Goal: Task Accomplishment & Management: Complete application form

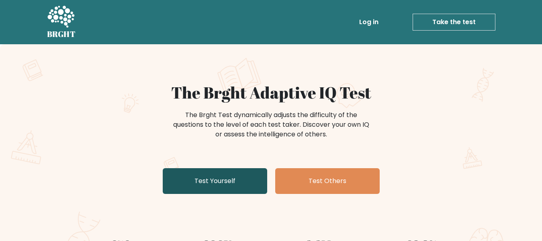
click at [206, 181] on link "Test Yourself" at bounding box center [215, 181] width 104 height 26
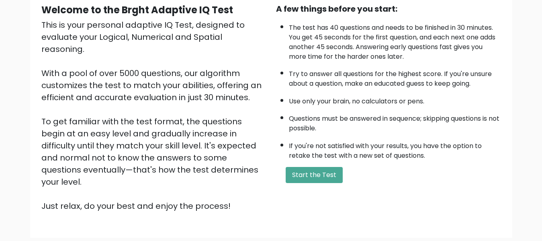
scroll to position [80, 0]
click at [318, 174] on button "Start the Test" at bounding box center [313, 174] width 57 height 16
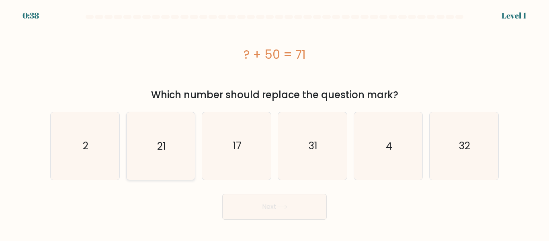
click at [163, 150] on text "21" at bounding box center [161, 146] width 9 height 14
click at [274, 122] on input "b. 21" at bounding box center [274, 121] width 0 height 2
radio input "true"
click at [244, 198] on button "Next" at bounding box center [274, 207] width 104 height 26
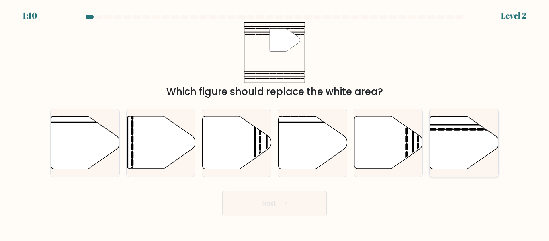
click at [444, 140] on icon at bounding box center [464, 142] width 69 height 53
click at [275, 122] on input "f." at bounding box center [274, 121] width 0 height 2
radio input "true"
click at [277, 206] on button "Next" at bounding box center [274, 203] width 104 height 26
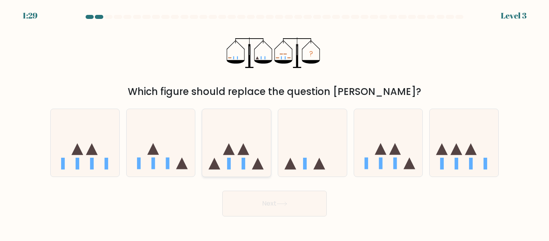
click at [262, 156] on icon at bounding box center [236, 142] width 69 height 57
click at [274, 122] on input "c." at bounding box center [274, 121] width 0 height 2
radio input "true"
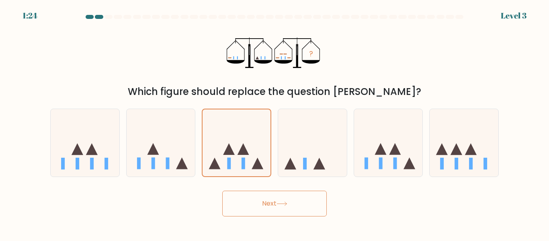
click at [256, 204] on button "Next" at bounding box center [274, 203] width 104 height 26
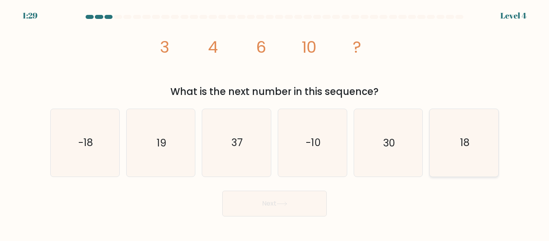
click at [446, 149] on icon "18" at bounding box center [463, 142] width 67 height 67
click at [275, 122] on input "f. 18" at bounding box center [274, 121] width 0 height 2
radio input "true"
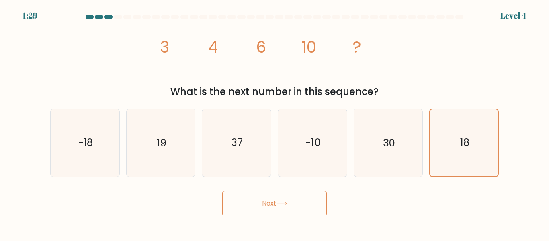
click at [309, 198] on button "Next" at bounding box center [274, 203] width 104 height 26
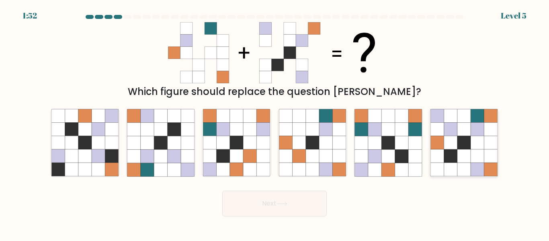
click at [461, 151] on icon at bounding box center [463, 155] width 13 height 13
click at [275, 122] on input "f." at bounding box center [274, 121] width 0 height 2
radio input "true"
click at [282, 200] on button "Next" at bounding box center [274, 203] width 104 height 26
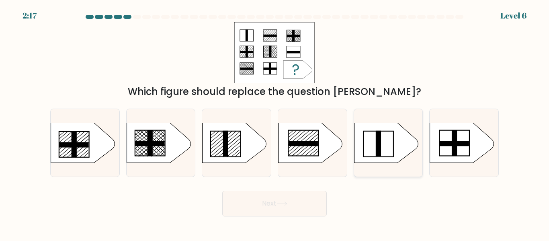
click at [376, 144] on rect at bounding box center [377, 144] width 5 height 26
click at [275, 122] on input "e." at bounding box center [274, 121] width 0 height 2
radio input "true"
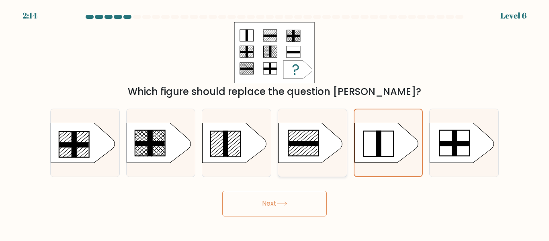
click at [292, 145] on rect at bounding box center [303, 143] width 29 height 5
click at [275, 122] on input "d." at bounding box center [274, 121] width 0 height 2
radio input "true"
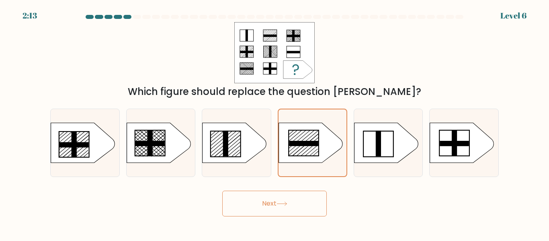
click at [271, 202] on button "Next" at bounding box center [274, 203] width 104 height 26
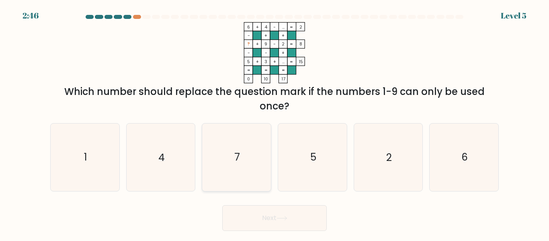
click at [241, 151] on icon "7" at bounding box center [236, 156] width 67 height 67
click at [274, 122] on input "c. 7" at bounding box center [274, 121] width 0 height 2
radio input "true"
click at [255, 220] on button "Next" at bounding box center [274, 218] width 104 height 26
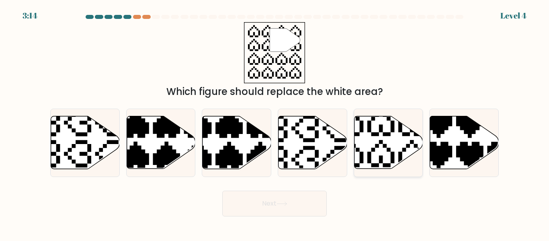
click at [381, 137] on icon at bounding box center [388, 142] width 69 height 53
click at [275, 122] on input "e." at bounding box center [274, 121] width 0 height 2
radio input "true"
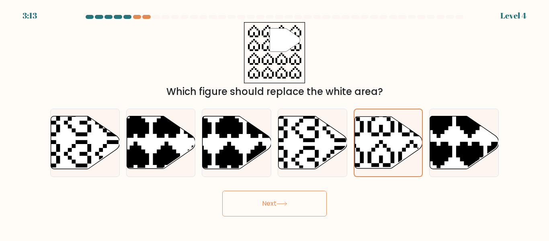
click at [300, 199] on button "Next" at bounding box center [274, 203] width 104 height 26
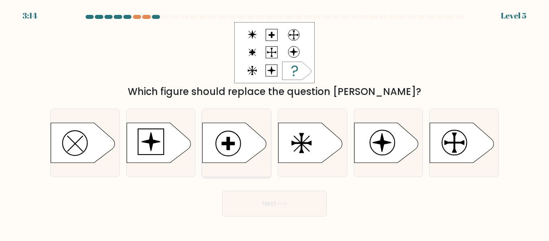
click at [237, 140] on icon at bounding box center [234, 142] width 64 height 40
click at [274, 122] on input "c." at bounding box center [274, 121] width 0 height 2
radio input "true"
click at [263, 198] on button "Next" at bounding box center [274, 203] width 104 height 26
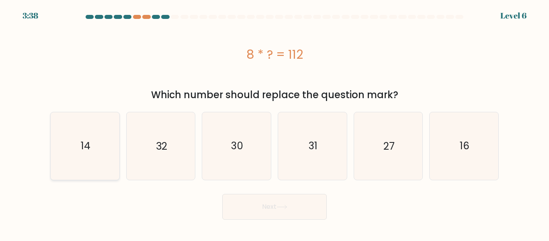
click at [73, 148] on icon "14" at bounding box center [84, 145] width 67 height 67
click at [274, 122] on input "a. 14" at bounding box center [274, 121] width 0 height 2
radio input "true"
click at [265, 212] on button "Next" at bounding box center [274, 207] width 104 height 26
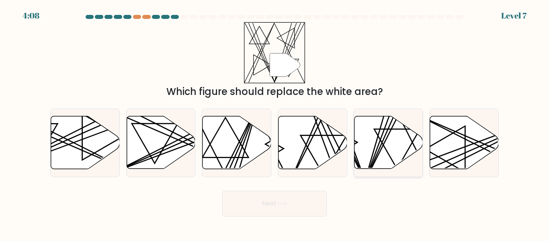
click at [374, 157] on icon at bounding box center [388, 142] width 69 height 53
click at [275, 122] on input "e." at bounding box center [274, 121] width 0 height 2
radio input "true"
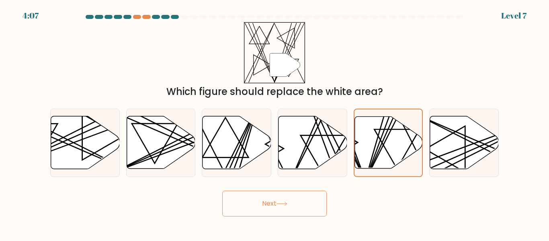
click at [287, 205] on icon at bounding box center [281, 203] width 11 height 4
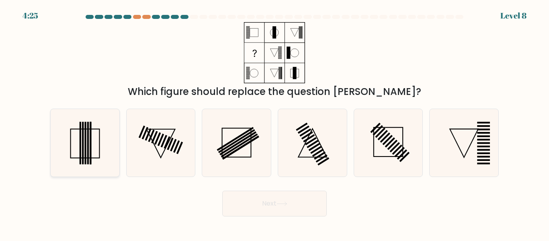
click at [81, 143] on icon at bounding box center [84, 142] width 67 height 67
click at [274, 122] on input "a." at bounding box center [274, 121] width 0 height 2
radio input "true"
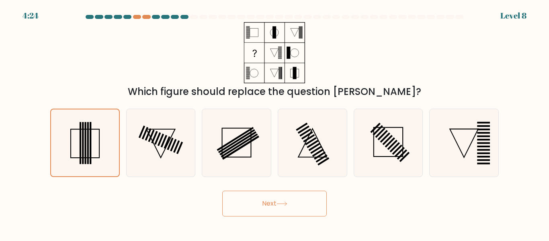
click at [263, 201] on button "Next" at bounding box center [274, 203] width 104 height 26
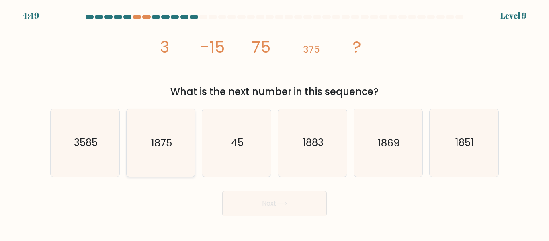
click at [162, 137] on text "1875" at bounding box center [161, 143] width 21 height 14
click at [274, 122] on input "b. 1875" at bounding box center [274, 121] width 0 height 2
radio input "true"
click at [253, 204] on button "Next" at bounding box center [274, 203] width 104 height 26
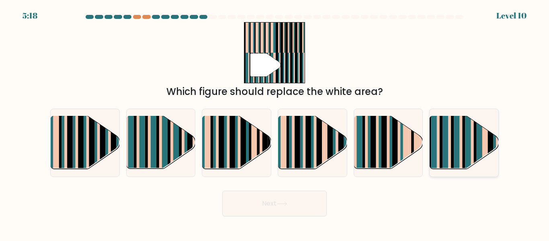
click at [438, 145] on rect at bounding box center [437, 149] width 3 height 68
click at [275, 122] on input "f." at bounding box center [274, 121] width 0 height 2
radio input "true"
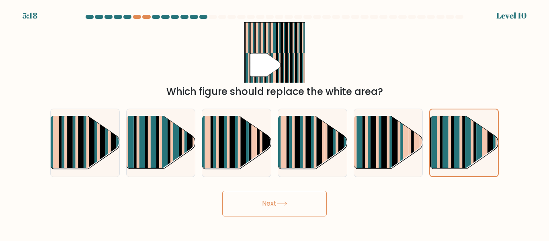
click at [261, 219] on body "5:18 Level 10" at bounding box center [274, 120] width 549 height 241
click at [270, 205] on button "Next" at bounding box center [274, 203] width 104 height 26
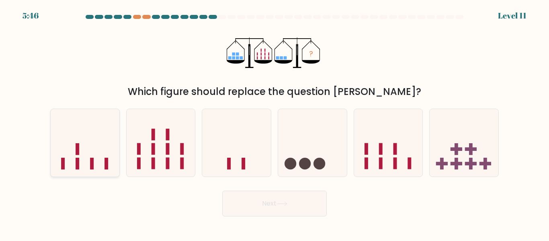
click at [94, 163] on icon at bounding box center [85, 142] width 69 height 57
click at [274, 122] on input "a." at bounding box center [274, 121] width 0 height 2
radio input "true"
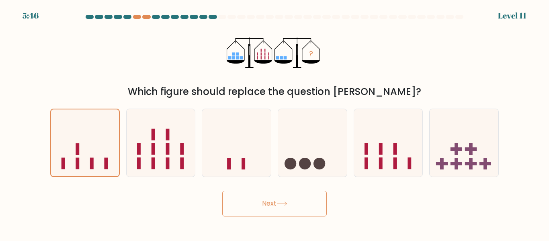
click at [262, 204] on button "Next" at bounding box center [274, 203] width 104 height 26
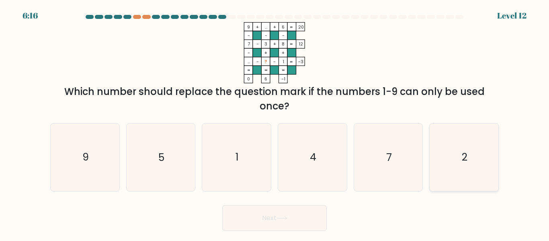
click at [451, 162] on icon "2" at bounding box center [463, 156] width 67 height 67
click at [275, 122] on input "f. 2" at bounding box center [274, 121] width 0 height 2
radio input "true"
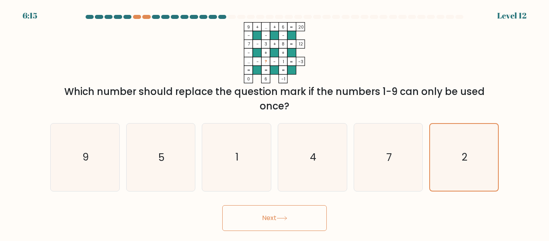
click at [295, 218] on button "Next" at bounding box center [274, 218] width 104 height 26
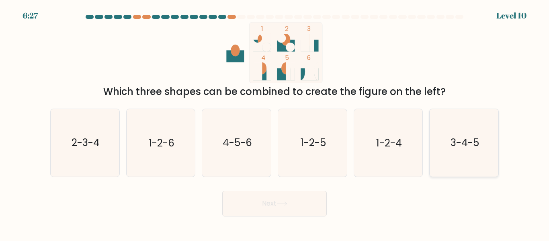
click at [457, 152] on icon "3-4-5" at bounding box center [463, 142] width 67 height 67
click at [275, 122] on input "f. 3-4-5" at bounding box center [274, 121] width 0 height 2
radio input "true"
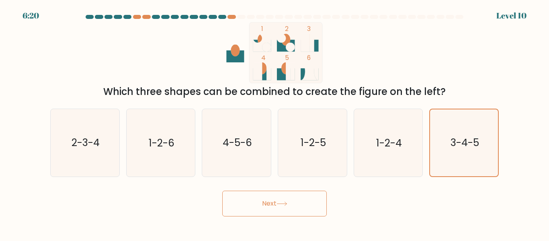
click at [271, 207] on button "Next" at bounding box center [274, 203] width 104 height 26
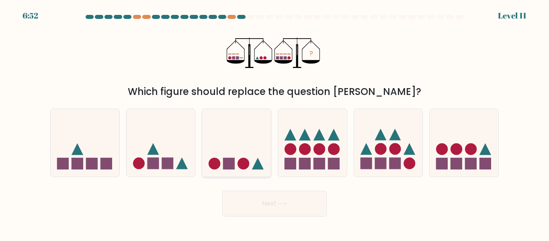
drag, startPoint x: 235, startPoint y: 154, endPoint x: 249, endPoint y: 165, distance: 17.7
click at [236, 154] on icon at bounding box center [236, 142] width 69 height 57
click at [274, 122] on input "c." at bounding box center [274, 121] width 0 height 2
radio input "true"
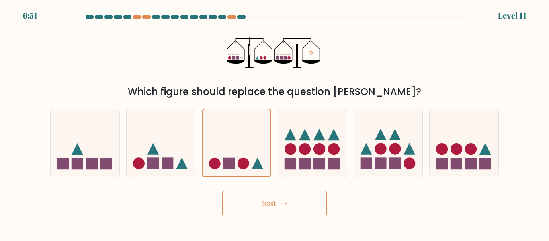
click at [263, 204] on button "Next" at bounding box center [274, 203] width 104 height 26
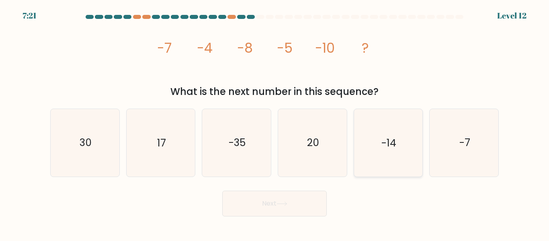
click at [384, 143] on text "-14" at bounding box center [388, 143] width 15 height 14
click at [275, 122] on input "e. -14" at bounding box center [274, 121] width 0 height 2
radio input "true"
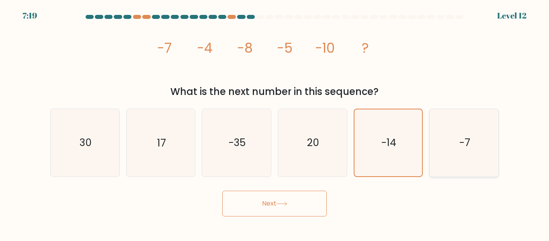
click at [462, 144] on text "-7" at bounding box center [464, 143] width 11 height 14
click at [275, 122] on input "f. -7" at bounding box center [274, 121] width 0 height 2
radio input "true"
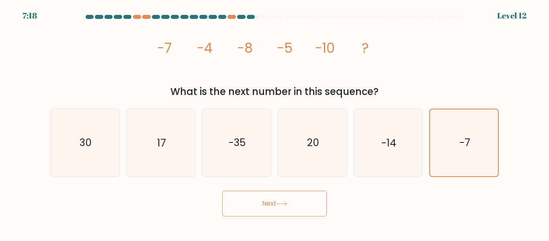
click at [274, 208] on button "Next" at bounding box center [274, 203] width 104 height 26
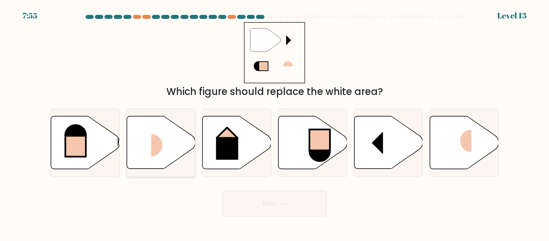
click at [152, 158] on icon at bounding box center [160, 142] width 69 height 53
click at [274, 122] on input "b." at bounding box center [274, 121] width 0 height 2
radio input "true"
click at [233, 198] on button "Next" at bounding box center [274, 203] width 104 height 26
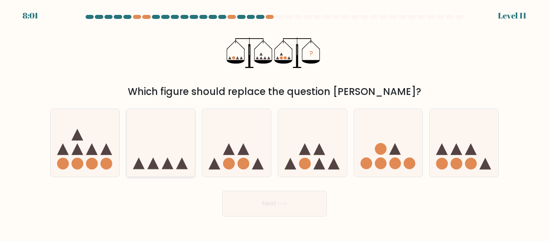
click at [167, 162] on icon at bounding box center [167, 163] width 12 height 12
click at [274, 122] on input "b." at bounding box center [274, 121] width 0 height 2
radio input "true"
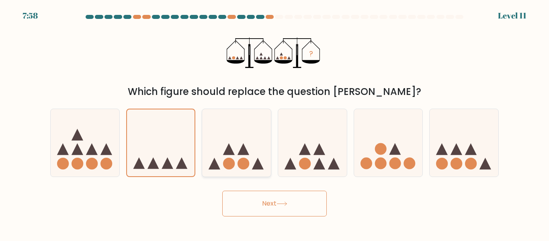
click at [252, 161] on icon at bounding box center [236, 142] width 69 height 57
click at [274, 122] on input "c." at bounding box center [274, 121] width 0 height 2
radio input "true"
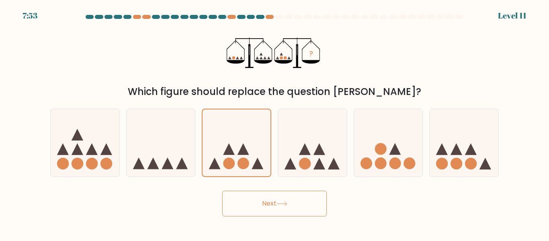
click at [292, 200] on button "Next" at bounding box center [274, 203] width 104 height 26
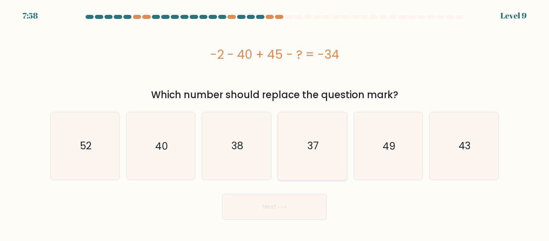
click at [309, 149] on text "37" at bounding box center [312, 146] width 11 height 14
click at [275, 122] on input "d. 37" at bounding box center [274, 121] width 0 height 2
radio input "true"
click at [274, 208] on button "Next" at bounding box center [274, 207] width 104 height 26
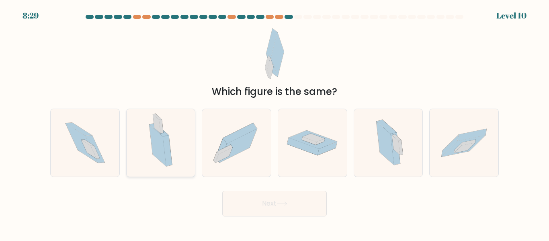
click at [169, 147] on icon at bounding box center [167, 150] width 9 height 31
click at [274, 122] on input "b." at bounding box center [274, 121] width 0 height 2
radio input "true"
click at [257, 214] on button "Next" at bounding box center [274, 203] width 104 height 26
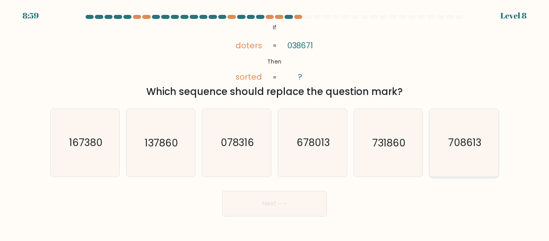
click at [448, 146] on text "708613" at bounding box center [464, 143] width 33 height 14
click at [275, 122] on input "f. 708613" at bounding box center [274, 121] width 0 height 2
radio input "true"
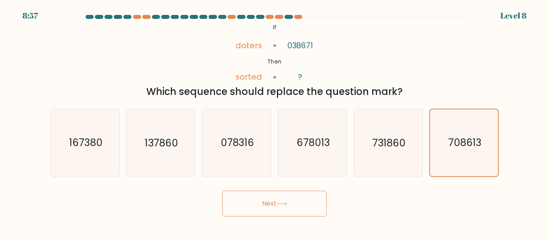
click at [268, 206] on button "Next" at bounding box center [274, 203] width 104 height 26
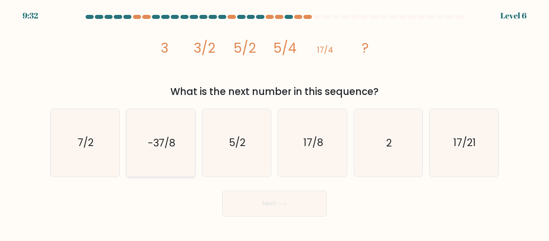
click at [171, 157] on icon "-37/8" at bounding box center [160, 142] width 67 height 67
click at [274, 122] on input "b. -37/8" at bounding box center [274, 121] width 0 height 2
radio input "true"
click at [255, 199] on button "Next" at bounding box center [274, 203] width 104 height 26
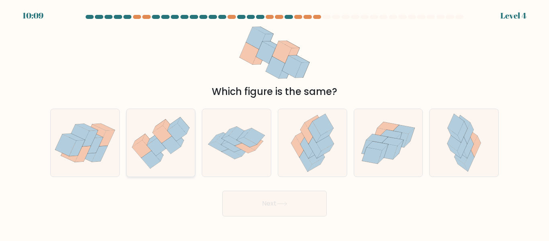
click at [155, 151] on icon at bounding box center [156, 147] width 19 height 18
click at [274, 122] on input "b." at bounding box center [274, 121] width 0 height 2
radio input "true"
click at [258, 204] on button "Next" at bounding box center [274, 203] width 104 height 26
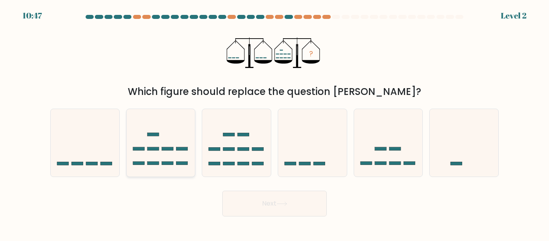
click at [167, 155] on icon at bounding box center [160, 142] width 69 height 57
click at [274, 122] on input "b." at bounding box center [274, 121] width 0 height 2
radio input "true"
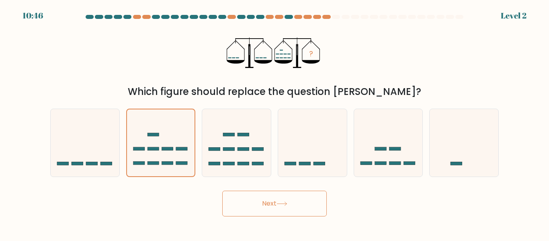
click at [267, 193] on button "Next" at bounding box center [274, 203] width 104 height 26
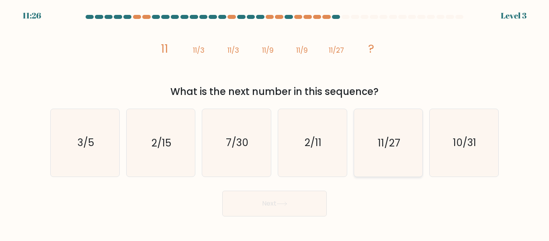
click at [393, 148] on text "11/27" at bounding box center [388, 143] width 22 height 14
click at [275, 122] on input "e. 11/27" at bounding box center [274, 121] width 0 height 2
radio input "true"
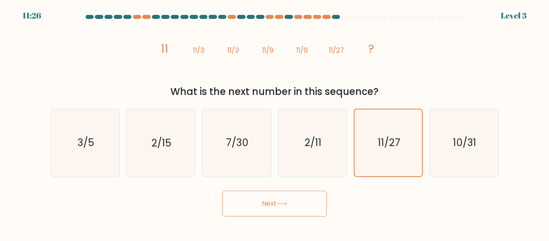
click at [259, 221] on body "11:26 Level 3" at bounding box center [274, 120] width 549 height 241
click at [271, 203] on button "Next" at bounding box center [274, 203] width 104 height 26
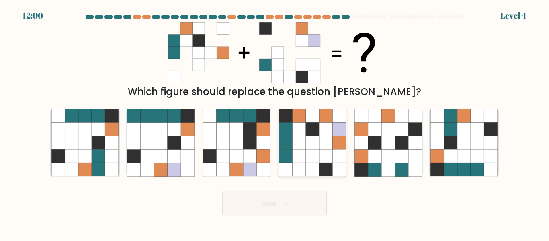
click at [319, 130] on icon at bounding box center [325, 128] width 13 height 13
click at [275, 122] on input "d." at bounding box center [274, 121] width 0 height 2
radio input "true"
click at [283, 205] on icon at bounding box center [281, 203] width 11 height 4
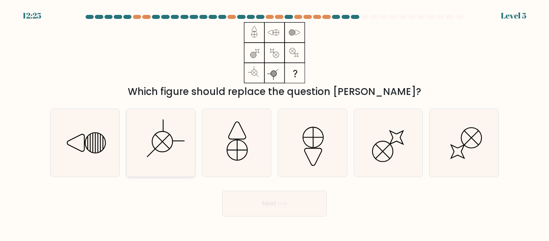
click at [166, 117] on icon at bounding box center [160, 142] width 67 height 67
click at [274, 120] on input "b." at bounding box center [274, 121] width 0 height 2
radio input "true"
click at [275, 204] on button "Next" at bounding box center [274, 203] width 104 height 26
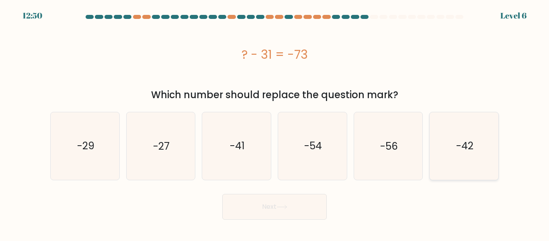
click at [472, 139] on text "-42" at bounding box center [464, 146] width 17 height 14
click at [275, 122] on input "f. -42" at bounding box center [274, 121] width 0 height 2
radio input "true"
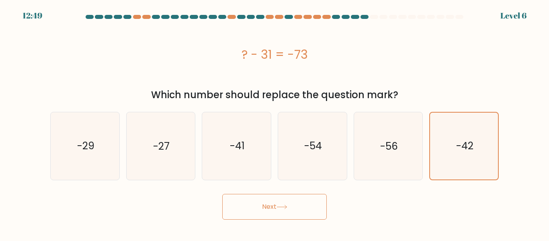
click at [287, 204] on icon at bounding box center [281, 206] width 11 height 4
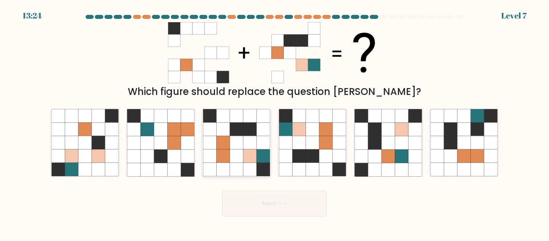
click at [227, 161] on icon at bounding box center [222, 155] width 13 height 13
click at [274, 122] on input "c." at bounding box center [274, 121] width 0 height 2
radio input "true"
click at [271, 209] on button "Next" at bounding box center [274, 203] width 104 height 26
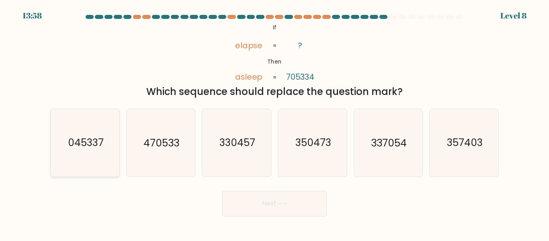
click at [64, 141] on icon "045337" at bounding box center [84, 142] width 67 height 67
click at [274, 122] on input "a. 045337" at bounding box center [274, 121] width 0 height 2
radio input "true"
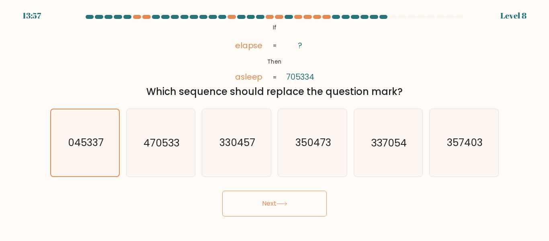
click at [297, 207] on button "Next" at bounding box center [274, 203] width 104 height 26
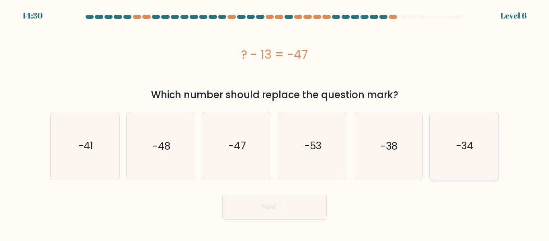
click at [444, 144] on icon "-34" at bounding box center [463, 145] width 67 height 67
click at [275, 122] on input "f. -34" at bounding box center [274, 121] width 0 height 2
radio input "true"
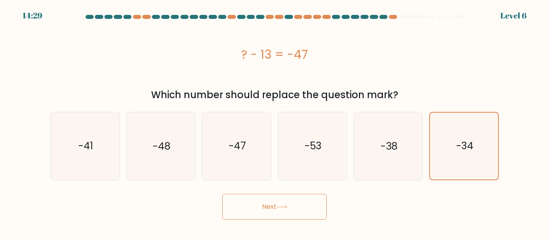
click at [285, 213] on button "Next" at bounding box center [274, 207] width 104 height 26
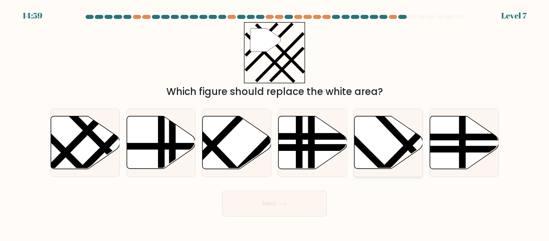
click at [360, 126] on icon at bounding box center [388, 142] width 69 height 53
click at [275, 122] on input "e." at bounding box center [274, 121] width 0 height 2
radio input "true"
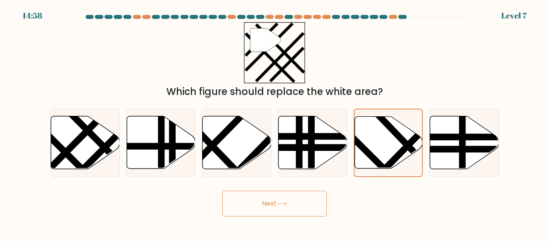
click at [261, 210] on button "Next" at bounding box center [274, 203] width 104 height 26
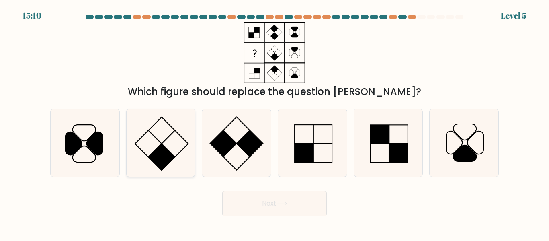
click at [179, 142] on icon at bounding box center [160, 142] width 67 height 67
click at [274, 122] on input "b." at bounding box center [274, 121] width 0 height 2
radio input "true"
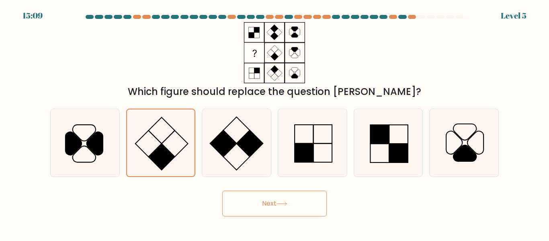
click at [255, 210] on button "Next" at bounding box center [274, 203] width 104 height 26
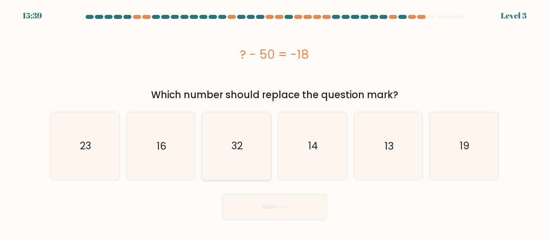
click at [242, 153] on icon "32" at bounding box center [236, 145] width 67 height 67
click at [274, 122] on input "c. 32" at bounding box center [274, 121] width 0 height 2
radio input "true"
click at [248, 200] on button "Next" at bounding box center [274, 207] width 104 height 26
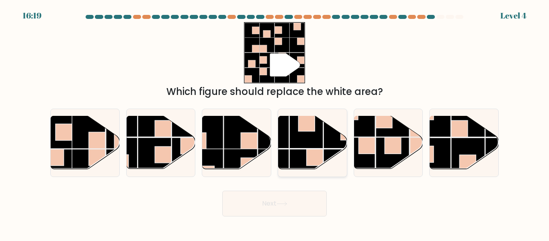
click at [314, 143] on rect at bounding box center [305, 131] width 33 height 33
click at [275, 122] on input "d." at bounding box center [274, 121] width 0 height 2
radio input "true"
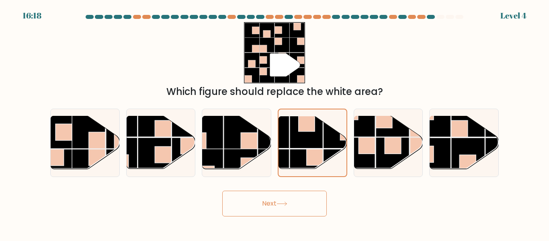
click at [296, 205] on button "Next" at bounding box center [274, 203] width 104 height 26
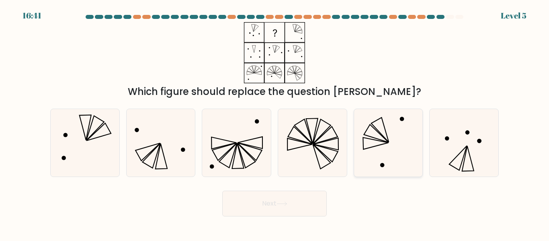
click at [373, 149] on icon at bounding box center [387, 142] width 67 height 67
click at [275, 122] on input "e." at bounding box center [274, 121] width 0 height 2
radio input "true"
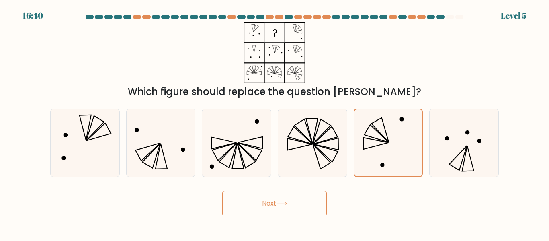
click at [279, 201] on icon at bounding box center [281, 203] width 11 height 4
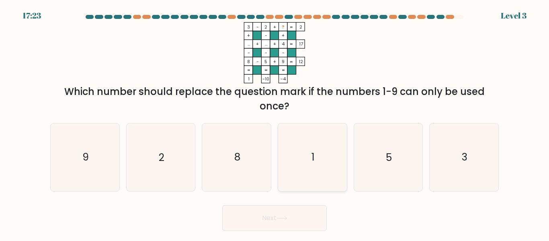
click at [296, 171] on icon "1" at bounding box center [312, 156] width 67 height 67
click at [275, 122] on input "d. 1" at bounding box center [274, 121] width 0 height 2
radio input "true"
click at [269, 214] on button "Next" at bounding box center [274, 218] width 104 height 26
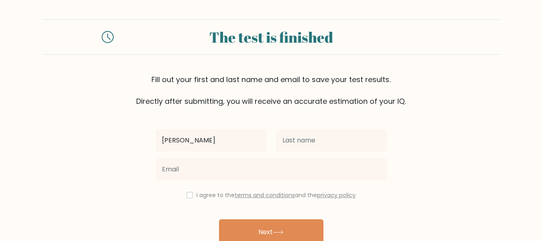
type input "Cynthia"
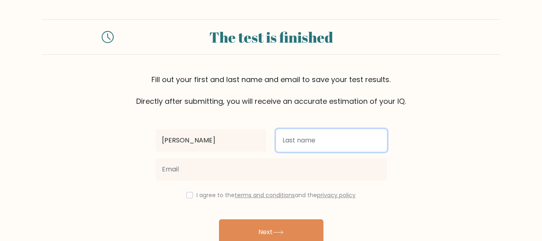
click at [290, 141] on input "text" at bounding box center [331, 140] width 111 height 22
type input "Sampan"
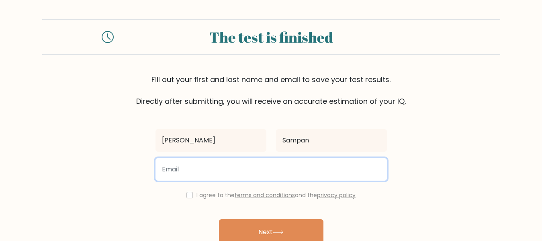
click at [222, 175] on input "email" at bounding box center [270, 169] width 231 height 22
type input "cynthiagsampan@gmail.com"
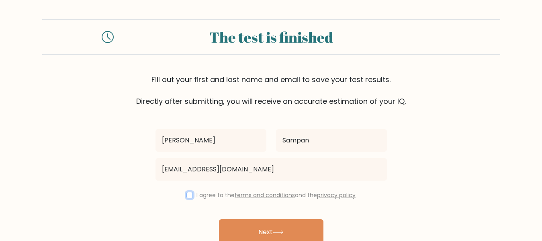
click at [187, 195] on input "checkbox" at bounding box center [189, 195] width 6 height 6
checkbox input "true"
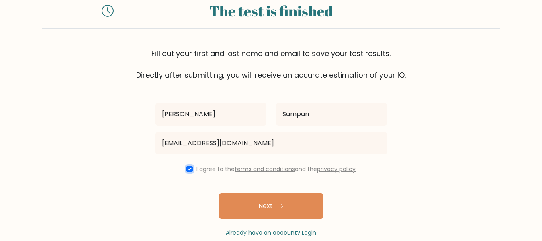
scroll to position [40, 0]
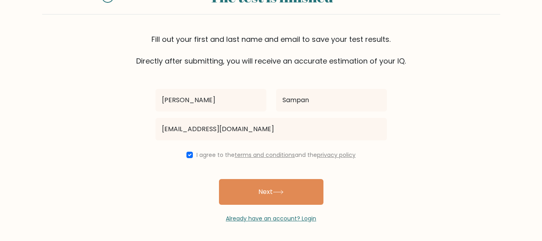
click at [244, 194] on button "Next" at bounding box center [271, 192] width 104 height 26
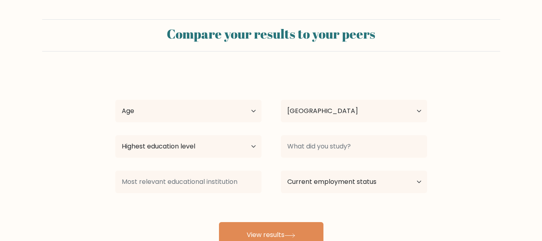
select select "PH"
click at [222, 118] on select "Age Under 18 years old 18-24 years old 25-34 years old 35-44 years old 45-54 ye…" at bounding box center [188, 111] width 146 height 22
select select "25_34"
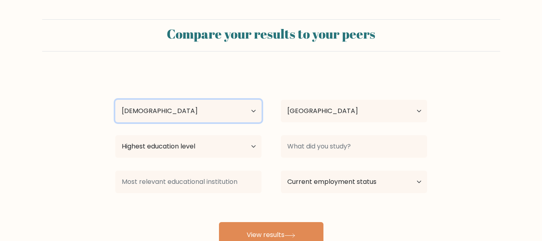
click at [115, 100] on select "Age Under 18 years old 18-24 years old 25-34 years old 35-44 years old 45-54 ye…" at bounding box center [188, 111] width 146 height 22
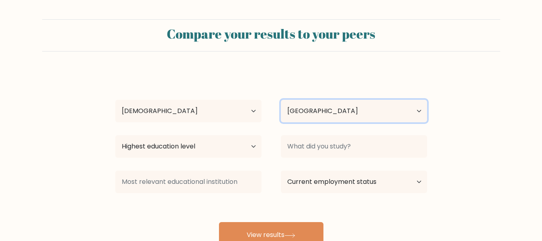
click at [306, 118] on select "Country Afghanistan Albania Algeria American Samoa Andorra Angola Anguilla Anta…" at bounding box center [354, 111] width 146 height 22
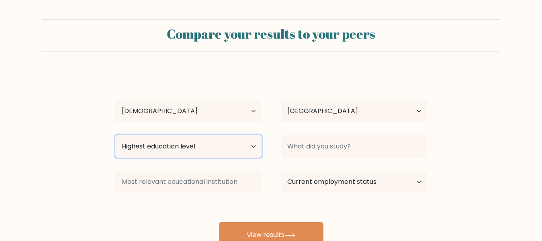
click at [225, 149] on select "Highest education level No schooling Primary Lower Secondary Upper Secondary Oc…" at bounding box center [188, 146] width 146 height 22
select select "bachelors_degree"
click at [115, 135] on select "Highest education level No schooling Primary Lower Secondary Upper Secondary Oc…" at bounding box center [188, 146] width 146 height 22
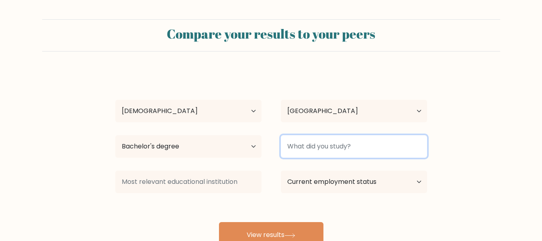
click at [304, 148] on input at bounding box center [354, 146] width 146 height 22
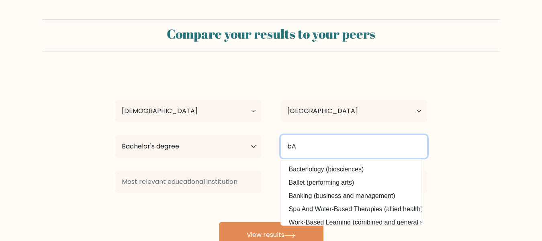
type input "b"
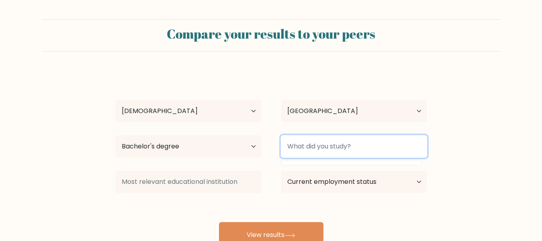
type input "B"
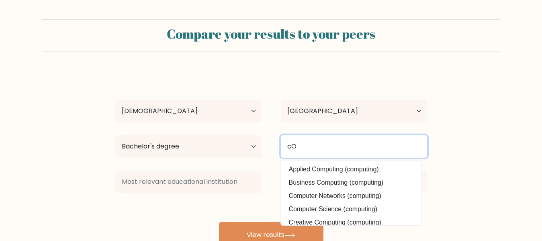
type input "c"
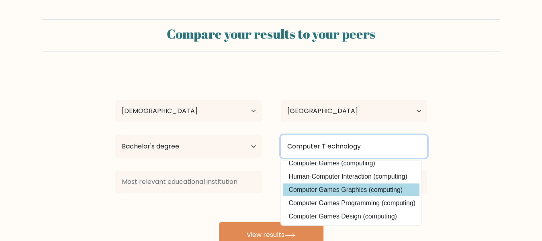
scroll to position [39, 0]
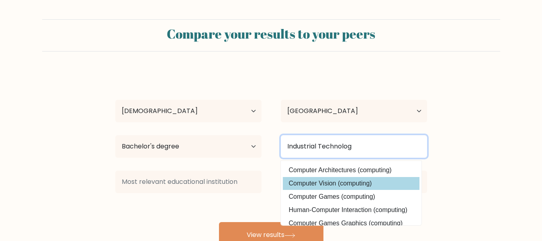
type input "Industrial Technology"
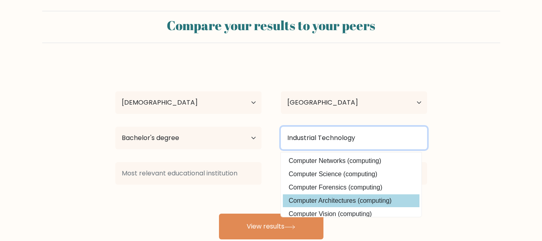
scroll to position [0, 0]
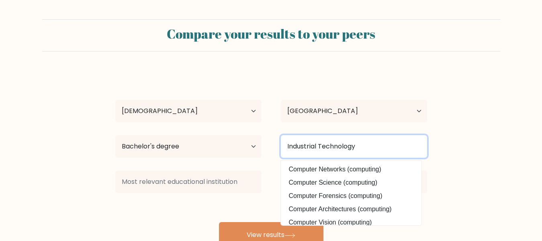
drag, startPoint x: 369, startPoint y: 149, endPoint x: 274, endPoint y: 151, distance: 94.4
click at [274, 151] on div "Industrial Technology Computer Networks (computing) Computer Science (computing…" at bounding box center [353, 146] width 165 height 29
type input "Bachelor of Industrial Technology"
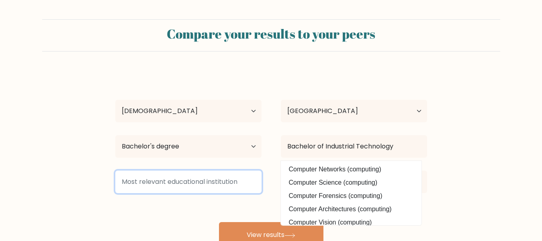
click at [183, 179] on input at bounding box center [188, 181] width 146 height 22
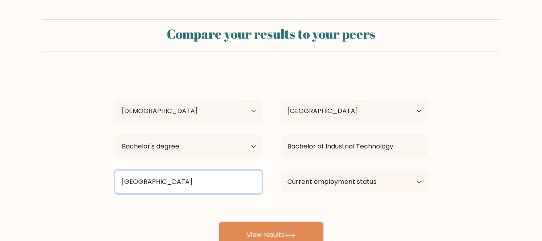
type input "Cebu Technological University"
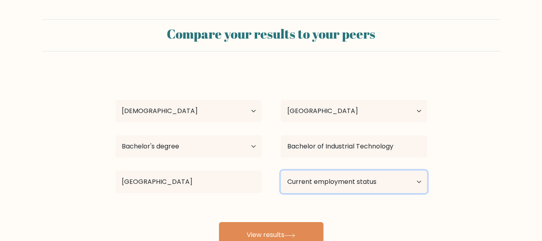
click at [328, 185] on select "Current employment status Employed Student Retired Other / prefer not to answer" at bounding box center [354, 181] width 146 height 22
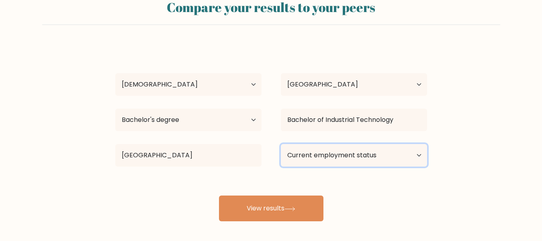
scroll to position [40, 0]
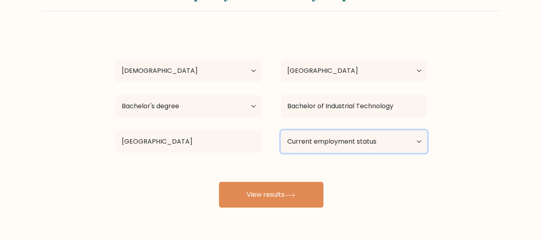
click at [394, 150] on select "Current employment status Employed Student Retired Other / prefer not to answer" at bounding box center [354, 141] width 146 height 22
select select "other"
click at [281, 130] on select "Current employment status Employed Student Retired Other / prefer not to answer" at bounding box center [354, 141] width 146 height 22
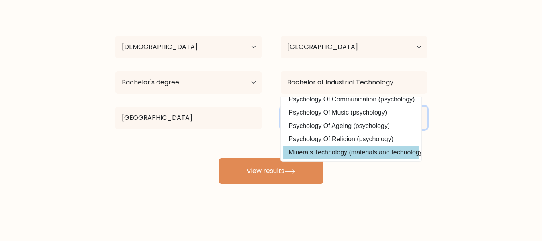
scroll to position [0, 0]
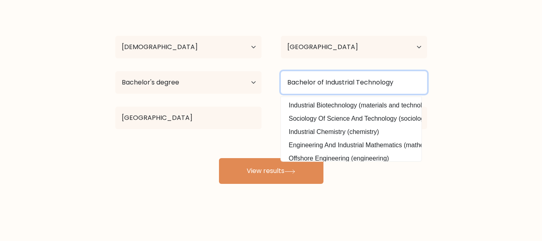
drag, startPoint x: 396, startPoint y: 82, endPoint x: 283, endPoint y: 91, distance: 113.6
click at [283, 91] on input "Bachelor of Industrial Technology" at bounding box center [354, 82] width 146 height 22
type input "X"
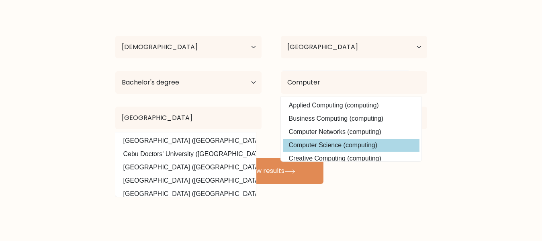
click at [324, 143] on option "Computer Science (computing)" at bounding box center [351, 145] width 137 height 13
type input "Computer Science"
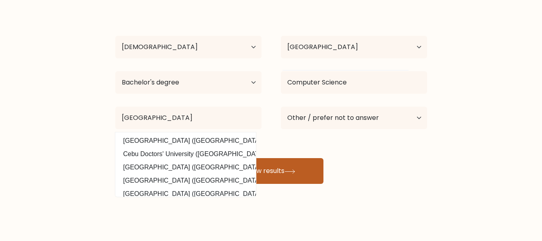
click at [286, 168] on button "View results" at bounding box center [271, 171] width 104 height 26
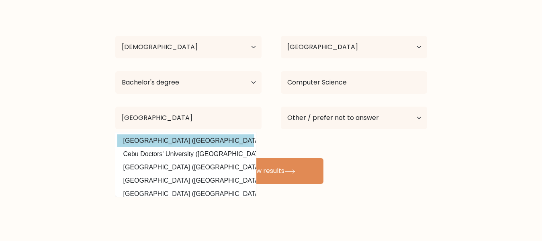
click at [203, 141] on option "Cebu Technological University (Philippines)" at bounding box center [185, 140] width 137 height 13
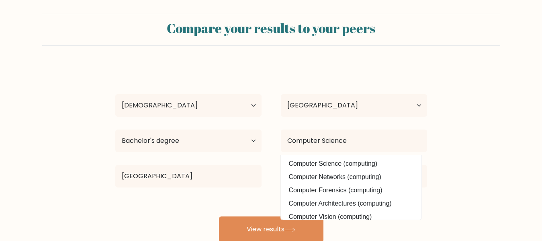
scroll to position [64, 0]
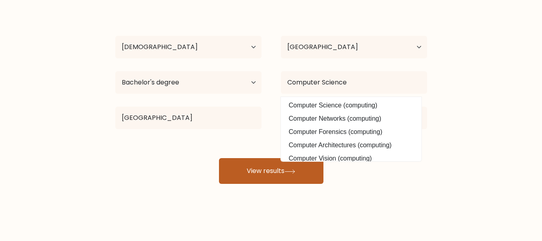
click at [249, 164] on button "View results" at bounding box center [271, 171] width 104 height 26
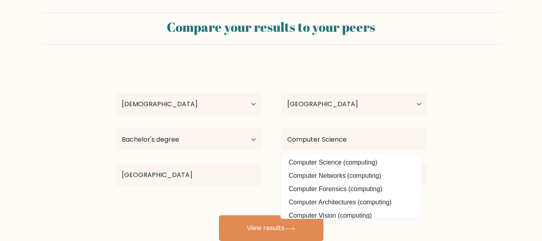
scroll to position [0, 0]
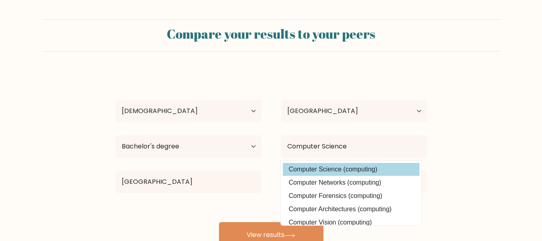
click at [314, 166] on option "Computer Science (computing)" at bounding box center [351, 169] width 137 height 13
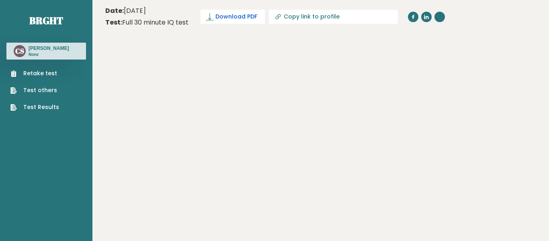
click at [211, 19] on icon at bounding box center [210, 17] width 8 height 8
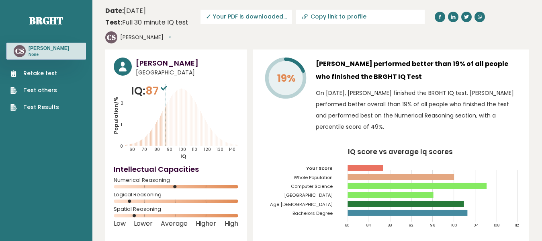
drag, startPoint x: 389, startPoint y: 109, endPoint x: 317, endPoint y: 77, distance: 79.3
click at [317, 87] on p "On October 09, 2025, Cynthia Sampan finished the BRGHT IQ test. Cynthia perform…" at bounding box center [418, 109] width 205 height 45
copy p "On October 09, 2025, Cynthia Sampan finished the BRGHT IQ test. Cynthia perform…"
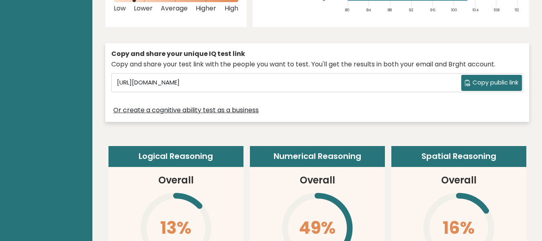
scroll to position [201, 0]
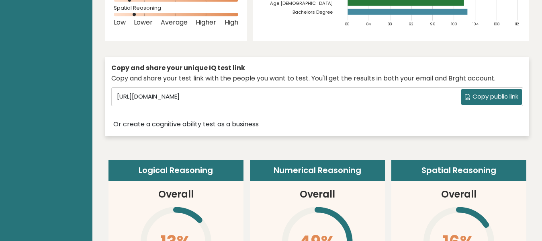
click at [474, 92] on span "Copy public link" at bounding box center [495, 96] width 46 height 9
copy p "On October 09, 2025, Cynthia Sampan finished the BRGHT IQ test. Cynthia perform…"
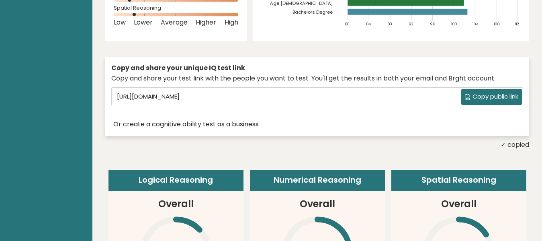
click at [481, 92] on span "Copy public link" at bounding box center [495, 96] width 46 height 9
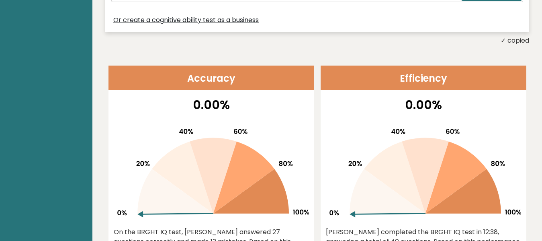
scroll to position [361, 0]
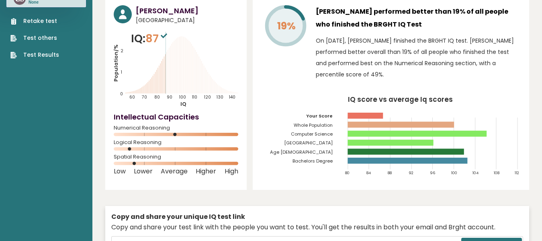
scroll to position [0, 0]
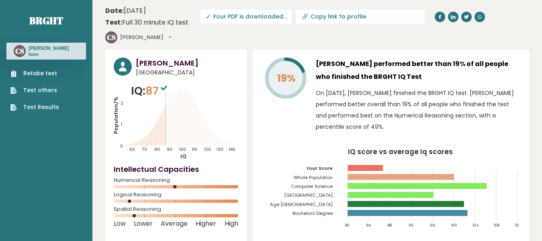
click at [171, 33] on button "[PERSON_NAME]" at bounding box center [145, 37] width 51 height 8
click at [161, 67] on link "Settings" at bounding box center [140, 72] width 41 height 11
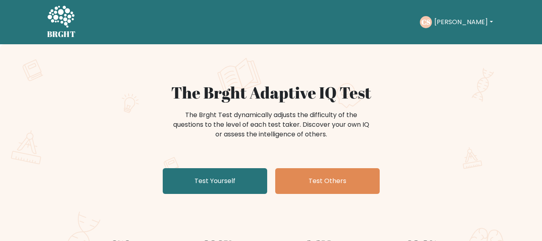
click at [460, 19] on button "[PERSON_NAME]" at bounding box center [463, 22] width 63 height 10
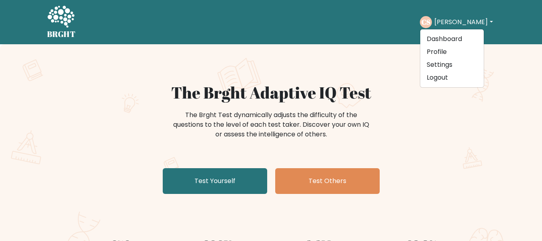
click at [328, 71] on div "The Brght Adaptive IQ Test The Brght Test dynamically adjusts the difficulty of…" at bounding box center [271, 168] width 542 height 248
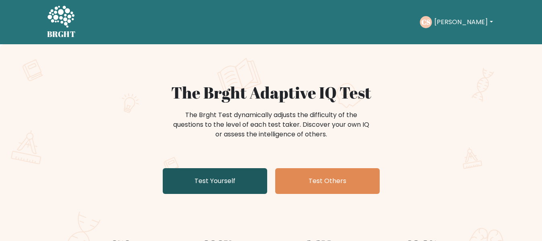
click at [225, 169] on link "Test Yourself" at bounding box center [215, 181] width 104 height 26
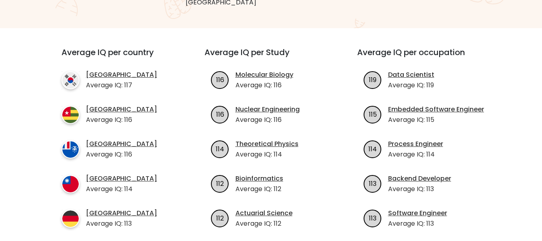
scroll to position [161, 0]
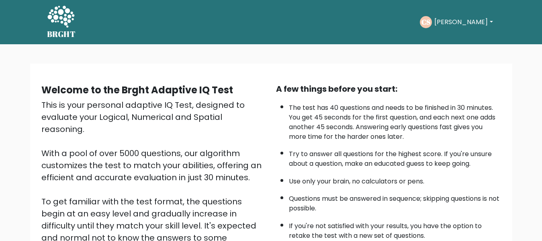
click at [459, 23] on button "[PERSON_NAME]" at bounding box center [463, 22] width 63 height 10
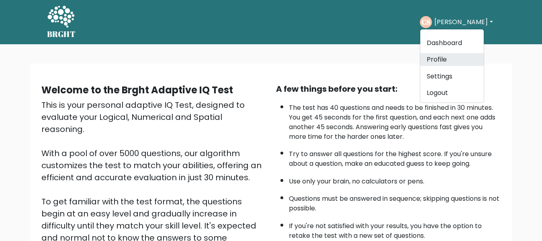
click at [450, 55] on link "Profile" at bounding box center [451, 59] width 63 height 13
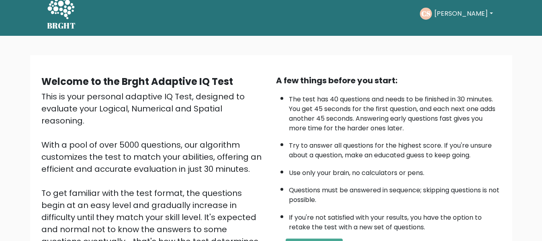
scroll to position [7, 0]
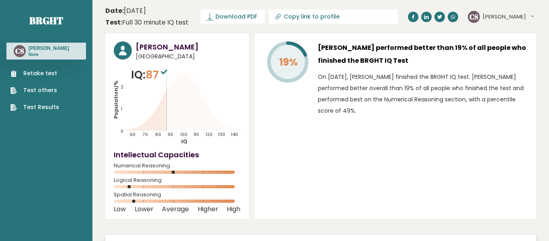
type input "[URL][DOMAIN_NAME]"
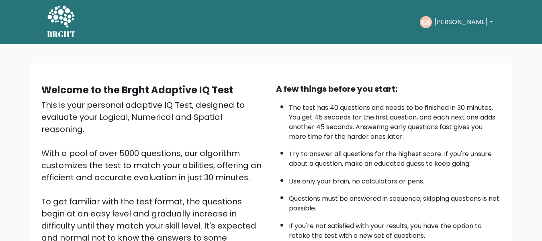
scroll to position [127, 0]
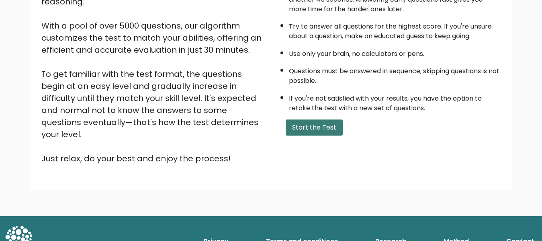
click at [318, 125] on button "Start the Test" at bounding box center [313, 127] width 57 height 16
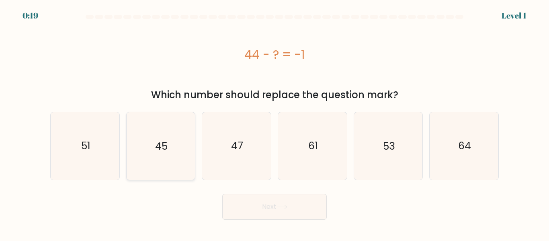
click at [168, 147] on icon "45" at bounding box center [160, 145] width 67 height 67
click at [274, 122] on input "b. 45" at bounding box center [274, 121] width 0 height 2
radio input "true"
click at [259, 212] on button "Next" at bounding box center [274, 207] width 104 height 26
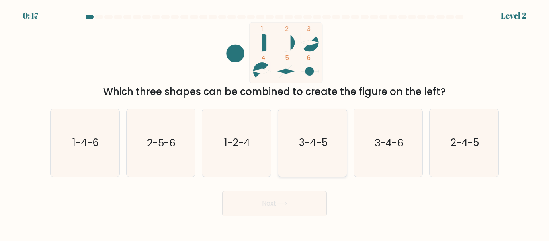
click at [318, 142] on text "3-4-5" at bounding box center [312, 143] width 29 height 14
click at [275, 122] on input "d. 3-4-5" at bounding box center [274, 121] width 0 height 2
radio input "true"
click at [280, 201] on icon at bounding box center [281, 203] width 11 height 4
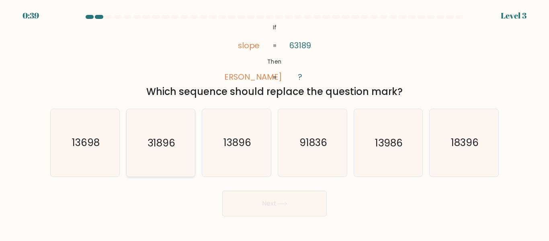
click at [187, 142] on icon "31896" at bounding box center [160, 142] width 67 height 67
click at [274, 122] on input "b. 31896" at bounding box center [274, 121] width 0 height 2
radio input "true"
click at [255, 206] on button "Next" at bounding box center [274, 203] width 104 height 26
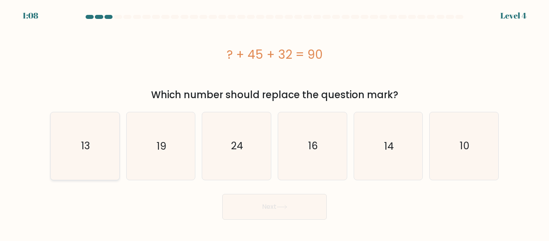
drag, startPoint x: 86, startPoint y: 153, endPoint x: 112, endPoint y: 158, distance: 26.5
click at [86, 153] on icon "13" at bounding box center [84, 145] width 67 height 67
click at [274, 122] on input "a. 13" at bounding box center [274, 121] width 0 height 2
radio input "true"
click at [246, 209] on button "Next" at bounding box center [274, 207] width 104 height 26
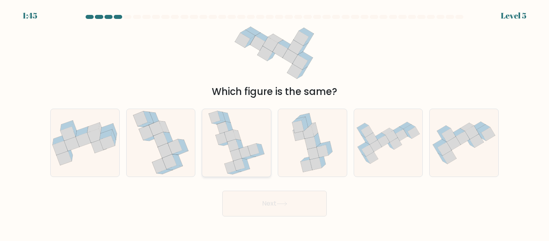
click at [238, 162] on icon at bounding box center [239, 164] width 12 height 12
click at [274, 122] on input "c." at bounding box center [274, 121] width 0 height 2
radio input "true"
click at [388, 154] on icon at bounding box center [388, 142] width 69 height 49
click at [275, 122] on input "e." at bounding box center [274, 121] width 0 height 2
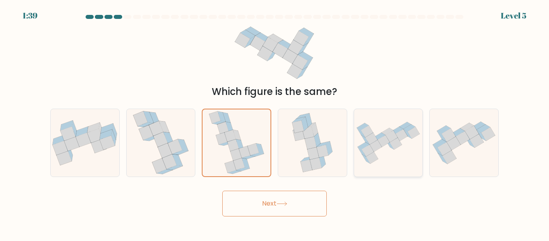
radio input "true"
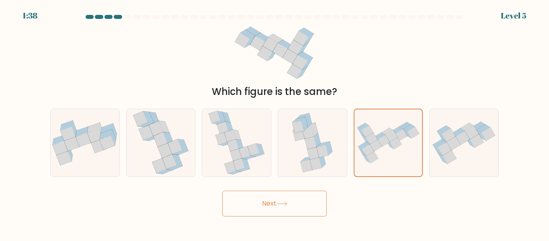
click at [291, 192] on button "Next" at bounding box center [274, 203] width 104 height 26
click at [249, 204] on button "Next" at bounding box center [274, 203] width 104 height 26
click at [250, 146] on icon at bounding box center [253, 149] width 12 height 12
click at [274, 122] on input "c." at bounding box center [274, 121] width 0 height 2
radio input "true"
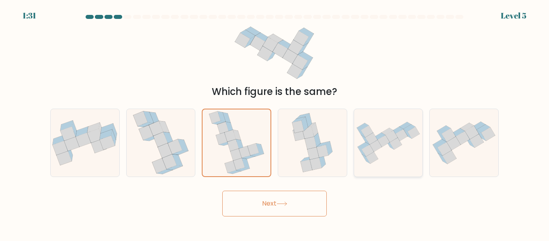
click at [354, 147] on icon at bounding box center [388, 142] width 69 height 49
click at [275, 122] on input "e." at bounding box center [274, 121] width 0 height 2
radio input "true"
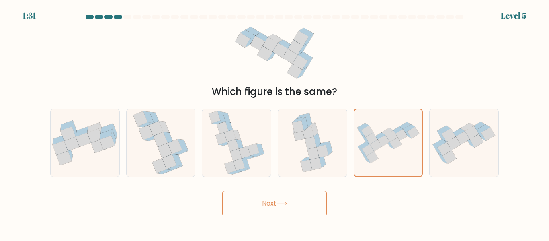
click at [279, 204] on icon at bounding box center [281, 203] width 11 height 4
click at [253, 149] on icon at bounding box center [253, 149] width 12 height 12
click at [274, 122] on input "c." at bounding box center [274, 121] width 0 height 2
radio input "true"
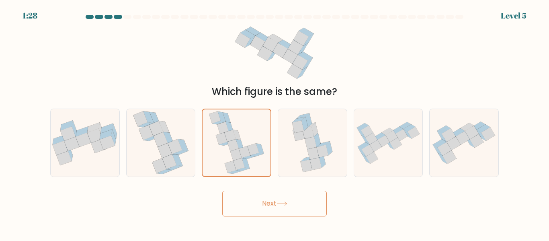
click at [253, 198] on button "Next" at bounding box center [274, 203] width 104 height 26
click at [366, 146] on icon at bounding box center [363, 145] width 12 height 7
click at [275, 122] on input "e." at bounding box center [274, 121] width 0 height 2
radio input "true"
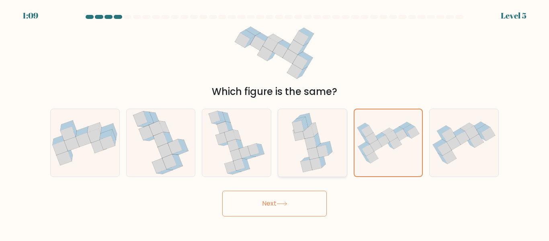
click at [299, 138] on icon at bounding box center [299, 134] width 12 height 12
click at [275, 122] on input "d." at bounding box center [274, 121] width 0 height 2
radio input "true"
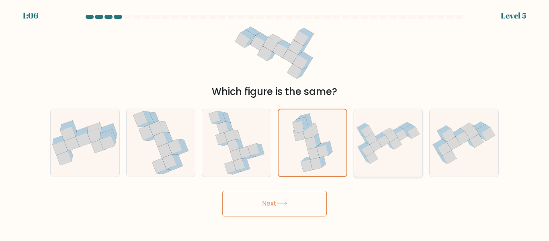
click at [373, 155] on icon at bounding box center [372, 158] width 12 height 12
click at [275, 122] on input "e." at bounding box center [274, 121] width 0 height 2
radio input "true"
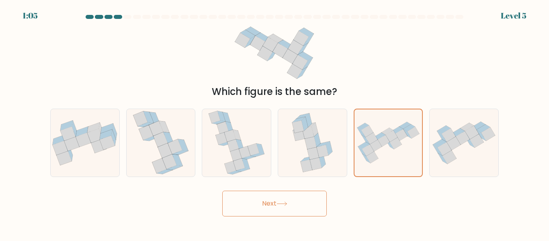
click at [282, 204] on icon at bounding box center [281, 203] width 11 height 4
click at [250, 204] on button "Next" at bounding box center [274, 203] width 104 height 26
click at [251, 204] on button "Next" at bounding box center [274, 203] width 104 height 26
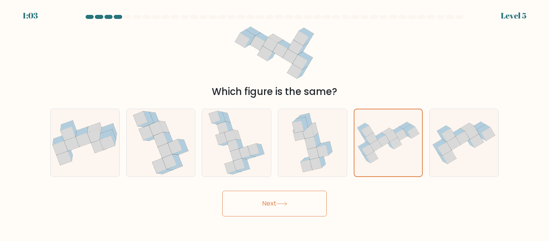
click at [251, 204] on button "Next" at bounding box center [274, 203] width 104 height 26
click at [251, 150] on icon at bounding box center [253, 149] width 12 height 12
click at [274, 122] on input "c." at bounding box center [274, 121] width 0 height 2
radio input "true"
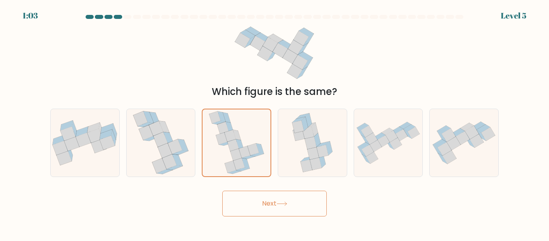
click at [255, 198] on button "Next" at bounding box center [274, 203] width 104 height 26
